Goal: Task Accomplishment & Management: Complete application form

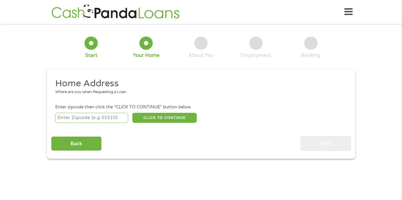
click at [79, 116] on input "number" at bounding box center [91, 118] width 73 height 10
type input "95949"
click at [151, 116] on button "CLICK TO CONTINUE" at bounding box center [164, 118] width 64 height 10
type input "95949"
type input "[GEOGRAPHIC_DATA]"
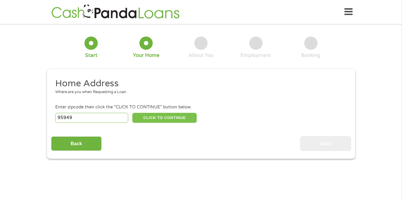
select select "[US_STATE]"
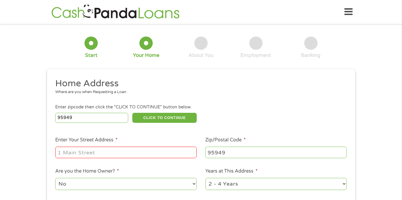
click at [93, 152] on input "Enter Your Street Address *" at bounding box center [125, 152] width 141 height 11
type input "[STREET_ADDRESS]"
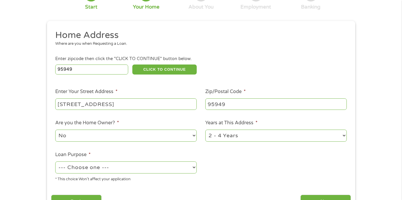
scroll to position [59, 0]
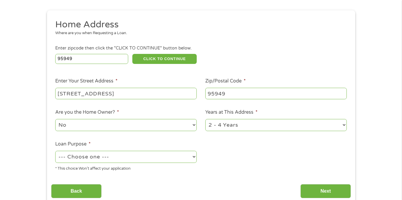
click at [142, 127] on select "No Yes" at bounding box center [125, 125] width 141 height 12
select select "yes"
click at [55, 119] on select "No Yes" at bounding box center [125, 125] width 141 height 12
click at [236, 123] on select "1 Year or less 1 - 2 Years 2 - 4 Years Over 4 Years" at bounding box center [275, 125] width 141 height 12
select select "60months"
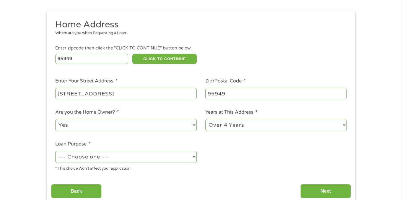
click at [205, 119] on select "1 Year or less 1 - 2 Years 2 - 4 Years Over 4 Years" at bounding box center [275, 125] width 141 height 12
click at [89, 155] on select "--- Choose one --- Pay Bills Debt Consolidation Home Improvement Major Purchase…" at bounding box center [125, 157] width 141 height 12
select select "paybills"
click at [55, 151] on select "--- Choose one --- Pay Bills Debt Consolidation Home Improvement Major Purchase…" at bounding box center [125, 157] width 141 height 12
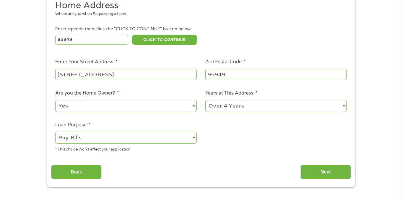
scroll to position [89, 0]
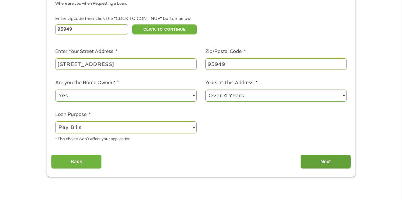
click at [324, 164] on input "Next" at bounding box center [325, 162] width 50 height 14
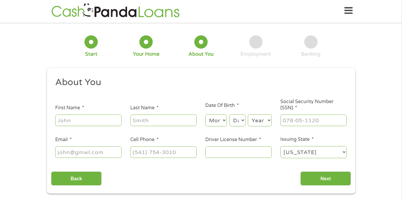
scroll to position [0, 0]
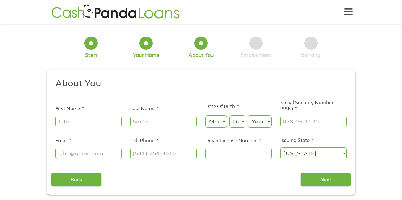
click at [82, 120] on input "First Name *" at bounding box center [88, 121] width 66 height 11
type input "TARI"
type input "[PERSON_NAME]"
type input "[PHONE_NUMBER]"
click at [218, 119] on select "Month 1 2 3 4 5 6 7 8 9 10 11 12" at bounding box center [216, 122] width 22 height 12
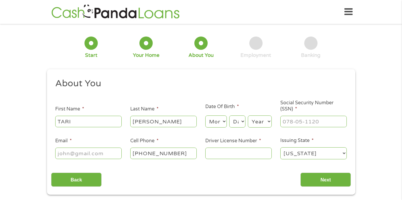
select select "5"
click at [205, 116] on select "Month 1 2 3 4 5 6 7 8 9 10 11 12" at bounding box center [216, 122] width 22 height 12
click at [238, 123] on select "Day 1 2 3 4 5 6 7 8 9 10 11 12 13 14 15 16 17 18 19 20 21 22 23 24 25 26 27 28 …" at bounding box center [237, 122] width 16 height 12
select select "28"
click at [229, 116] on select "Day 1 2 3 4 5 6 7 8 9 10 11 12 13 14 15 16 17 18 19 20 21 22 23 24 25 26 27 28 …" at bounding box center [237, 122] width 16 height 12
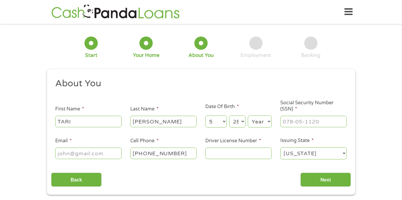
click at [257, 121] on select "Year [DATE] 2006 2005 2004 2003 2002 2001 2000 1999 1998 1997 1996 1995 1994 19…" at bounding box center [260, 122] width 24 height 12
select select "1969"
click at [248, 116] on select "Year [DATE] 2006 2005 2004 2003 2002 2001 2000 1999 1998 1997 1996 1995 1994 19…" at bounding box center [260, 122] width 24 height 12
click at [287, 120] on input "___-__-____" at bounding box center [313, 121] width 66 height 11
type input "564-81-7510"
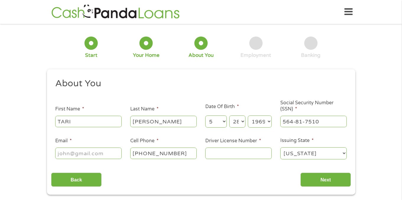
click at [70, 152] on input "Email *" at bounding box center [88, 153] width 66 height 11
type input "[EMAIL_ADDRESS][DOMAIN_NAME]"
click at [230, 154] on input "Driver License Number *" at bounding box center [238, 153] width 66 height 11
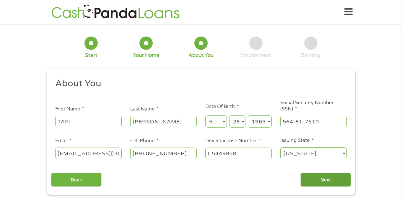
type input "C5449858"
click at [313, 177] on input "Next" at bounding box center [325, 180] width 50 height 14
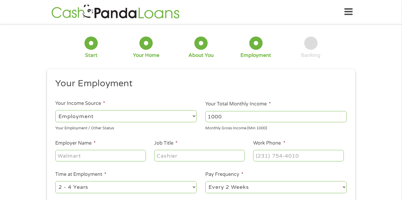
type input "1000"
click at [342, 120] on input "1000" at bounding box center [275, 116] width 141 height 11
